Goal: Task Accomplishment & Management: Use online tool/utility

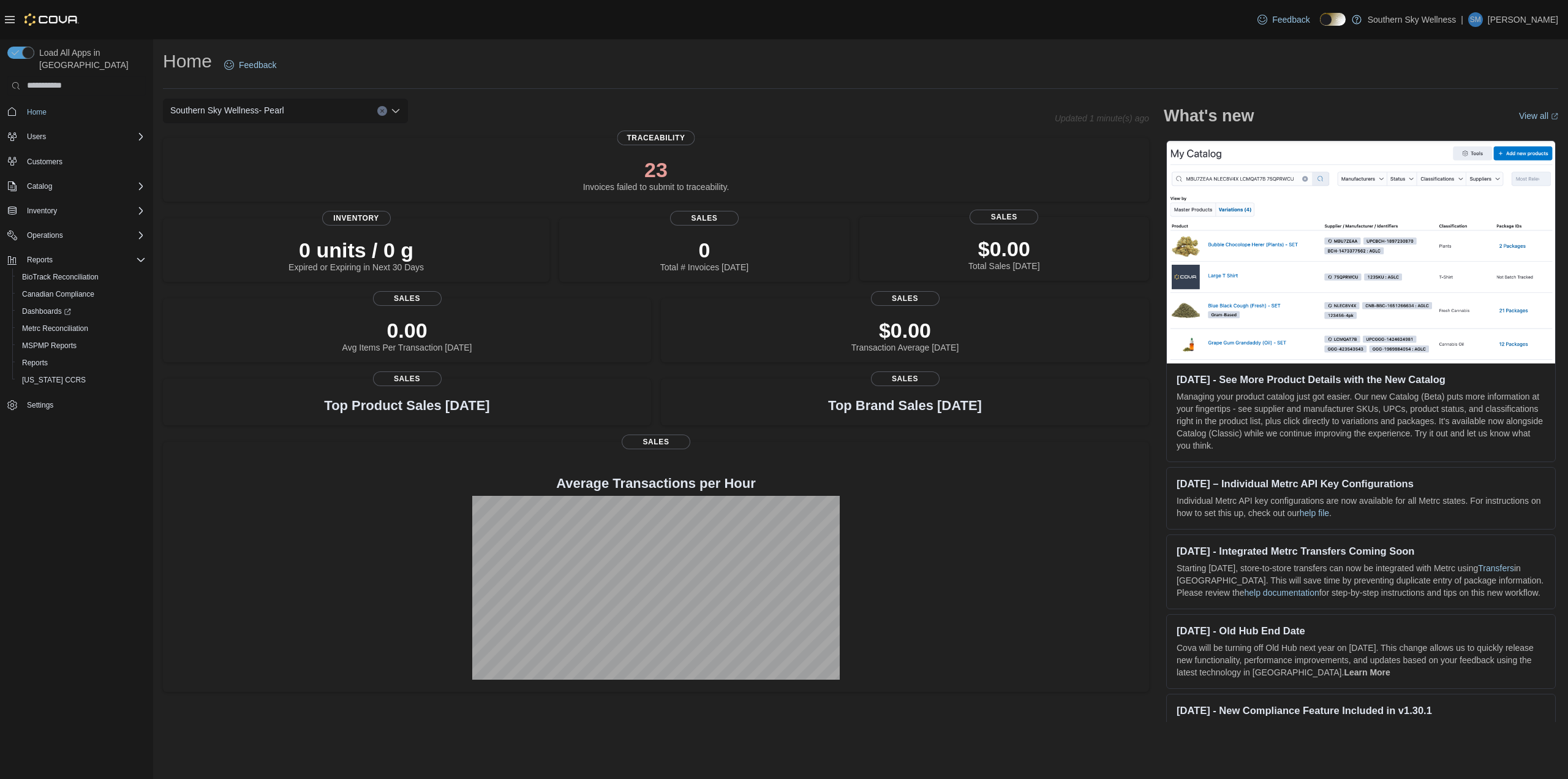
click at [1001, 239] on p "$0.00" at bounding box center [1004, 248] width 71 height 24
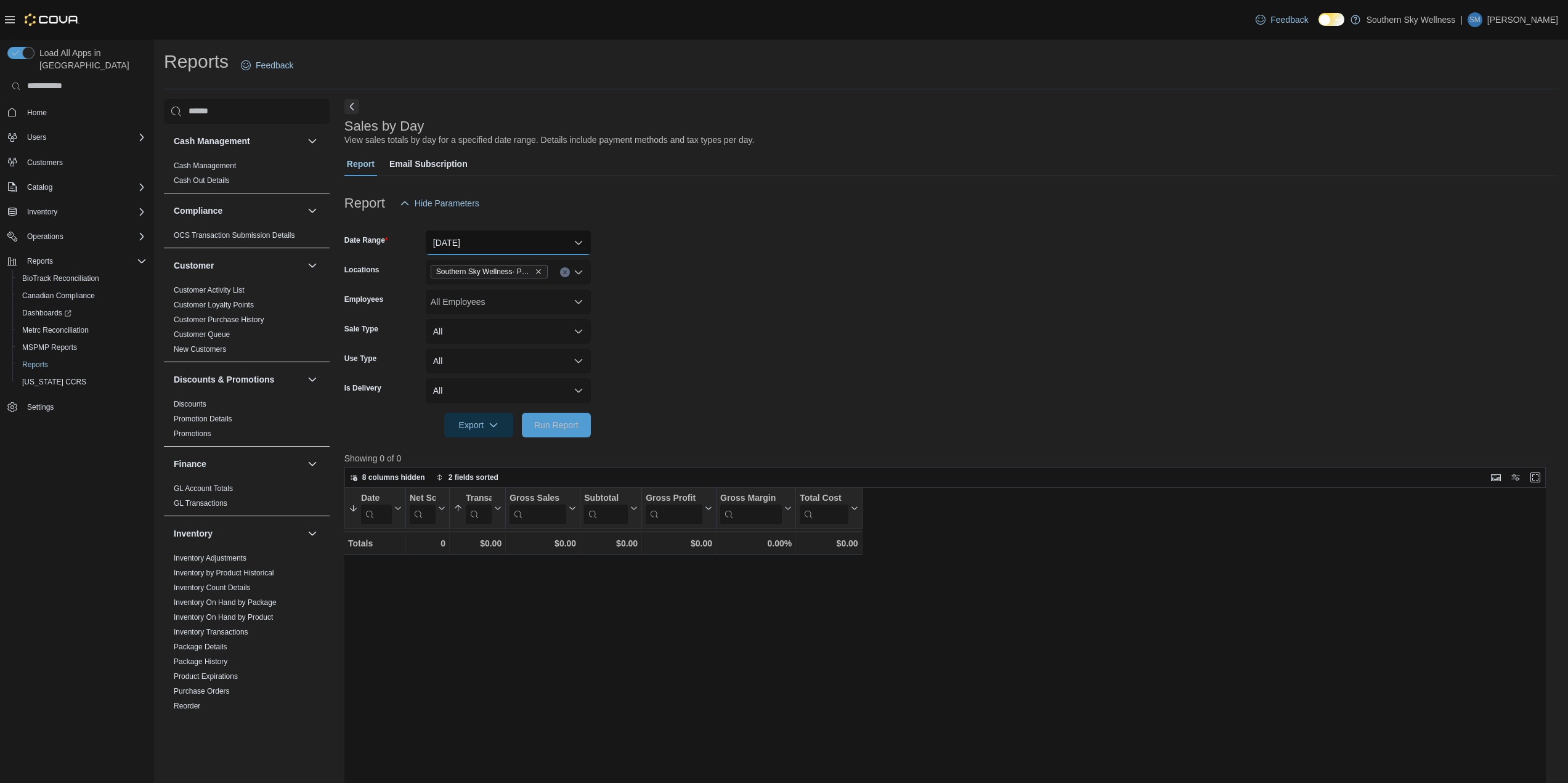
click at [578, 243] on button "[DATE]" at bounding box center [508, 242] width 165 height 24
click at [480, 341] on span "Last 7 Days" at bounding box center [515, 341] width 141 height 15
click at [575, 420] on span "Run Report" at bounding box center [556, 424] width 44 height 13
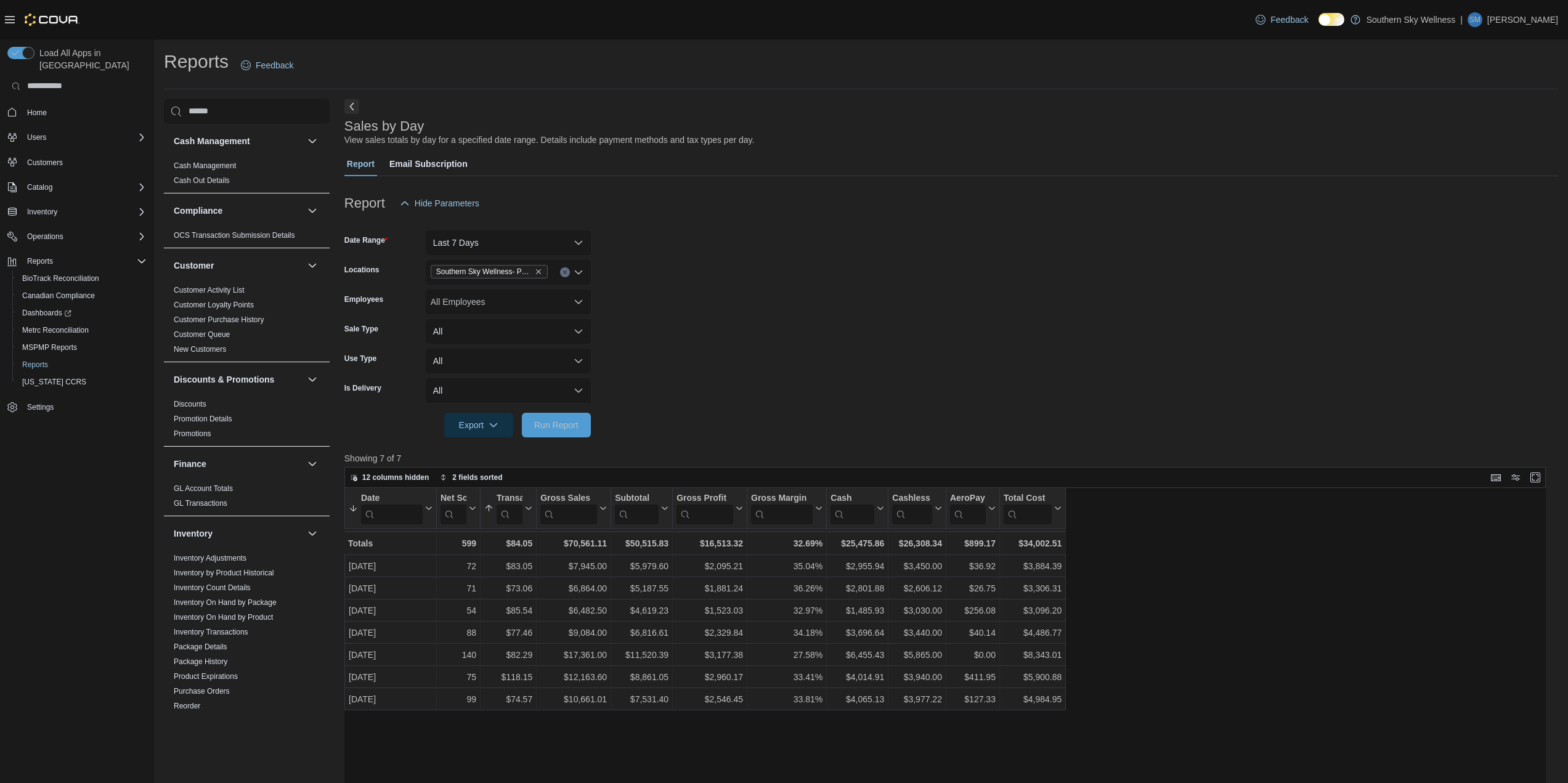
drag, startPoint x: 395, startPoint y: 17, endPoint x: 976, endPoint y: 311, distance: 651.2
click at [976, 311] on form "Date Range Last 7 Days Locations Southern Sky Wellness- Pearl Employees All Emp…" at bounding box center [951, 326] width 1214 height 222
click at [1168, 540] on div "Date Sorted by Transaction Average, ascending , then sorted by Date, descending…" at bounding box center [949, 791] width 1211 height 605
